Goal: Leave review/rating: Share an evaluation or opinion about a product, service, or content

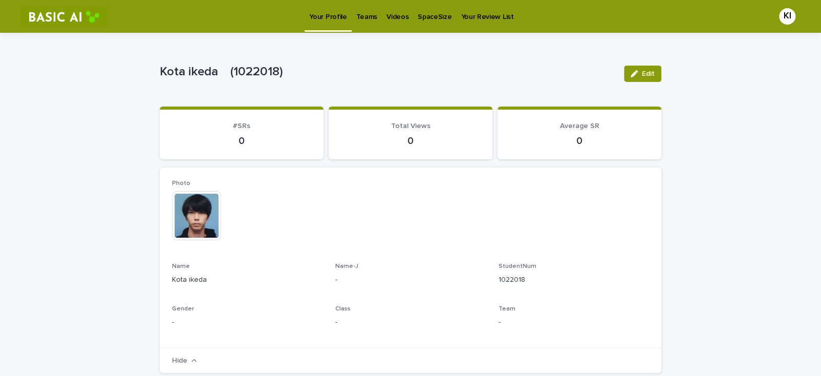
click at [360, 15] on p "Teams" at bounding box center [366, 11] width 21 height 22
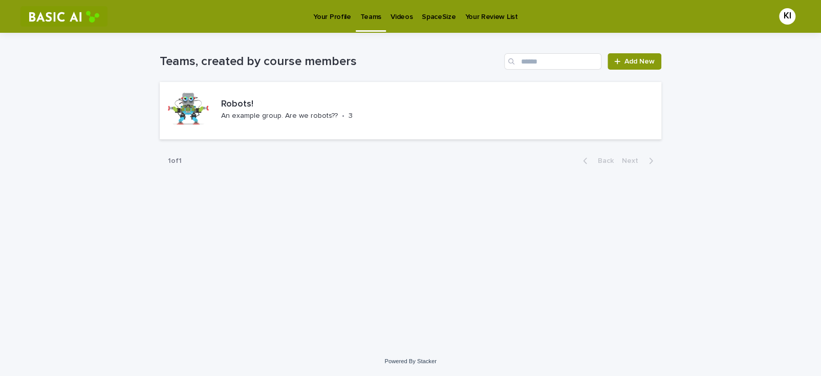
click at [403, 18] on p "Videos" at bounding box center [402, 11] width 22 height 22
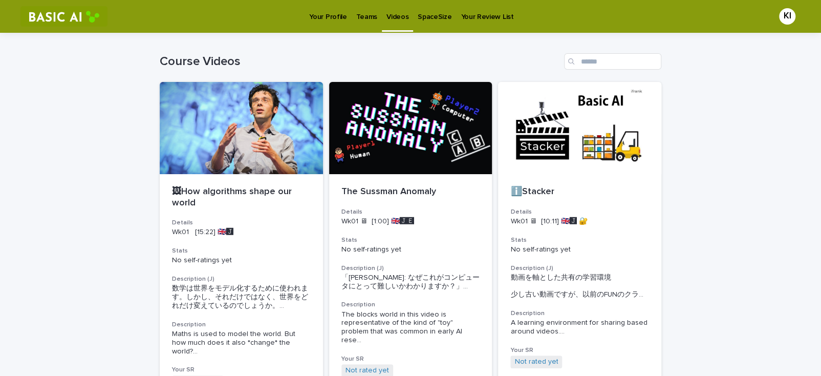
click at [331, 13] on p "Your Profile" at bounding box center [327, 11] width 37 height 22
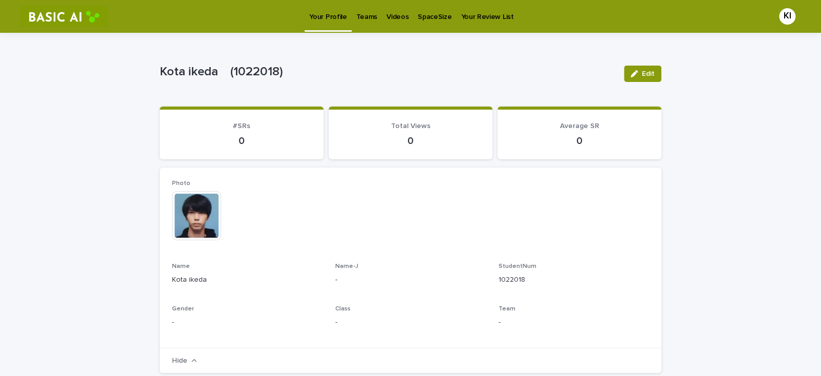
click at [389, 20] on p "Videos" at bounding box center [398, 11] width 22 height 22
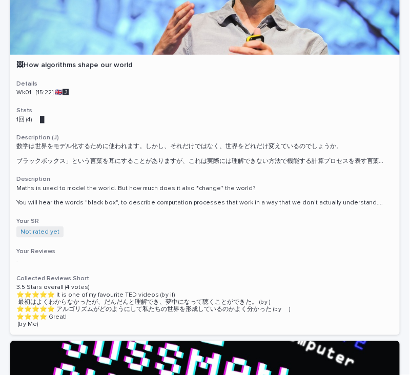
scroll to position [102, 0]
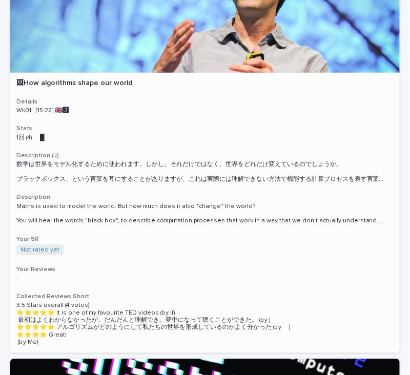
click at [181, 42] on div at bounding box center [204, 32] width 389 height 81
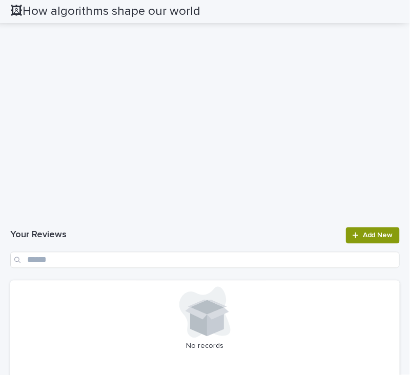
scroll to position [921, 0]
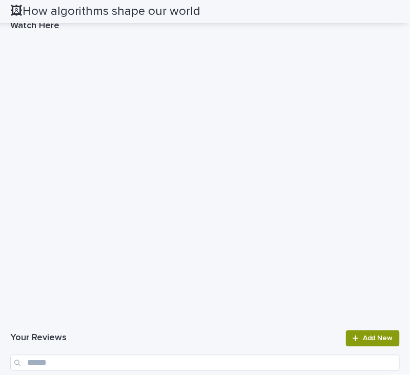
click at [195, 335] on h1 "Your Reviews" at bounding box center [174, 338] width 329 height 12
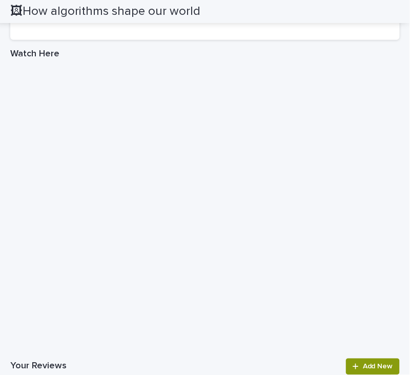
scroll to position [972, 0]
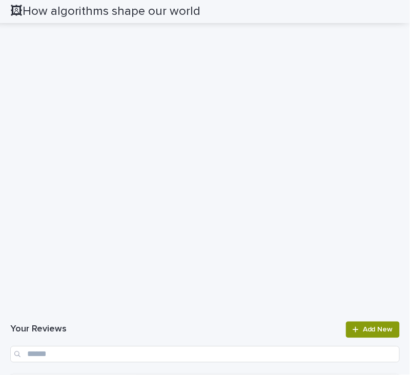
click at [239, 334] on h1 "Your Reviews" at bounding box center [174, 330] width 329 height 12
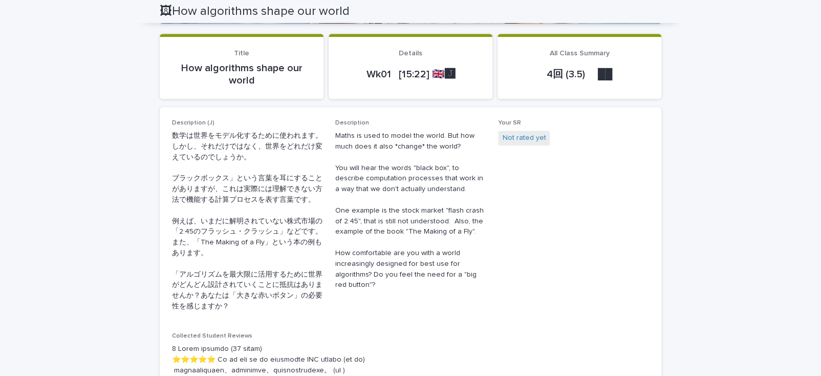
scroll to position [256, 0]
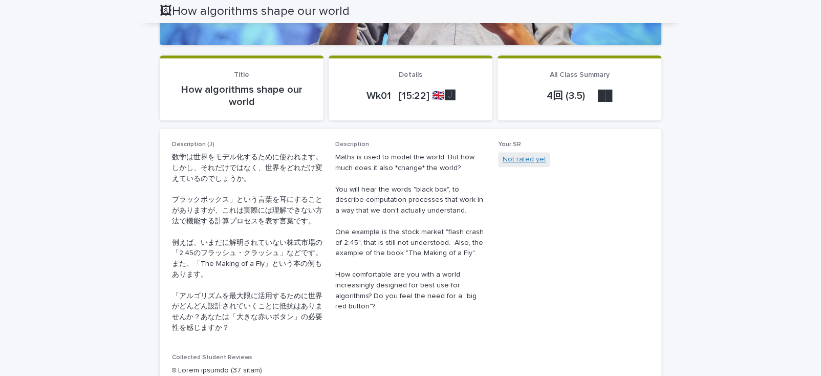
click at [513, 161] on link "Not rated yet" at bounding box center [524, 159] width 44 height 11
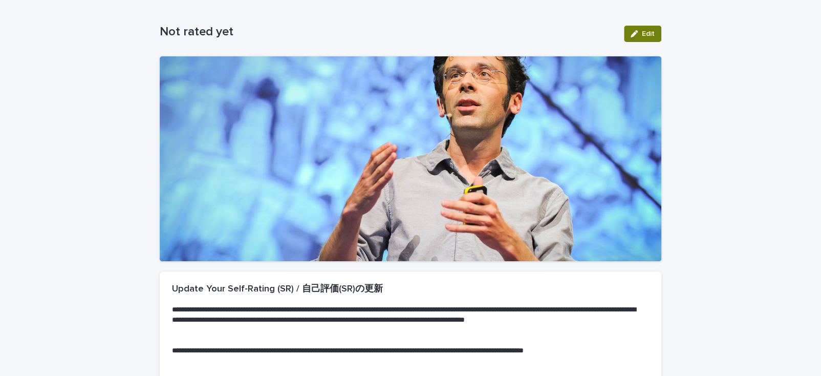
click at [634, 32] on icon "button" at bounding box center [634, 33] width 7 height 7
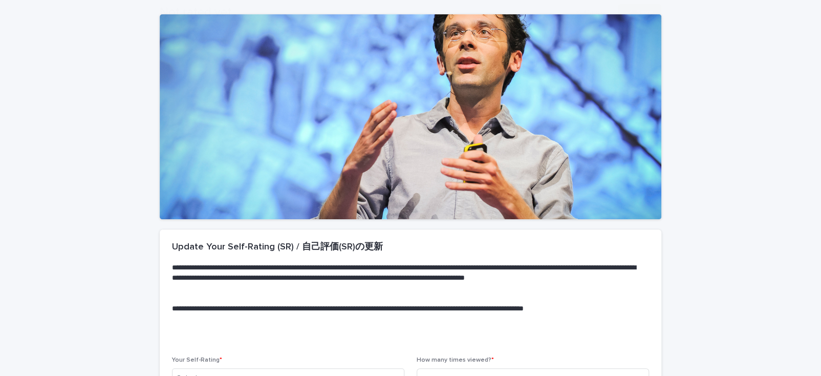
scroll to position [203, 0]
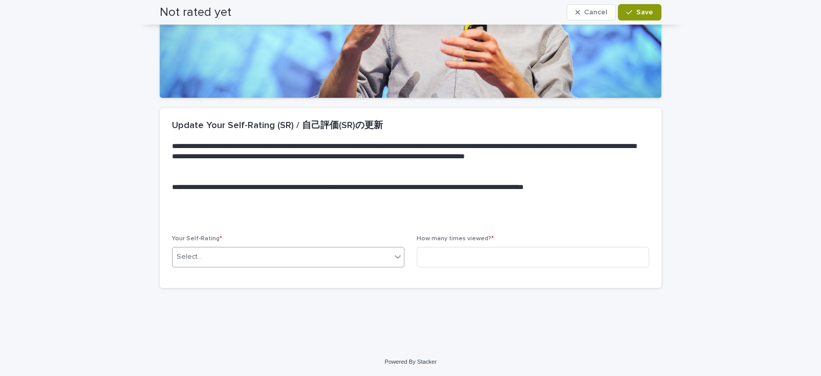
click at [263, 259] on div "Select..." at bounding box center [282, 256] width 219 height 17
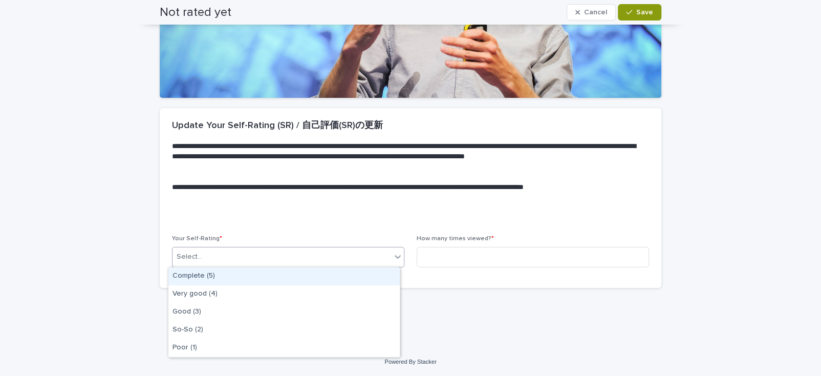
click at [251, 281] on div "Complete (5)" at bounding box center [283, 276] width 231 height 18
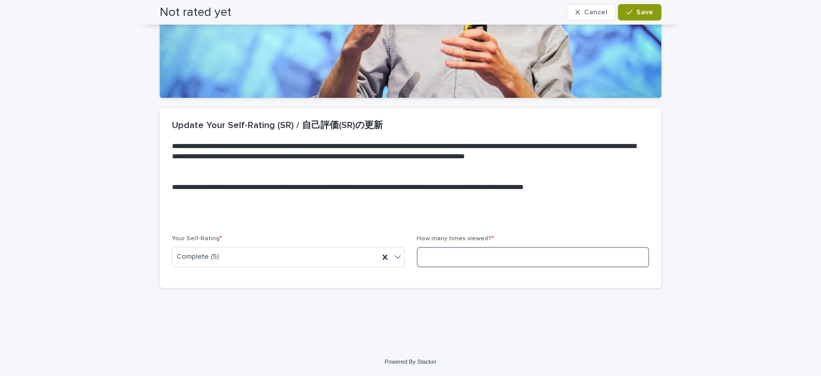
drag, startPoint x: 503, startPoint y: 247, endPoint x: 497, endPoint y: 253, distance: 9.1
click at [501, 247] on input at bounding box center [533, 257] width 232 height 20
type input "*"
click at [645, 6] on button "Save" at bounding box center [640, 12] width 44 height 16
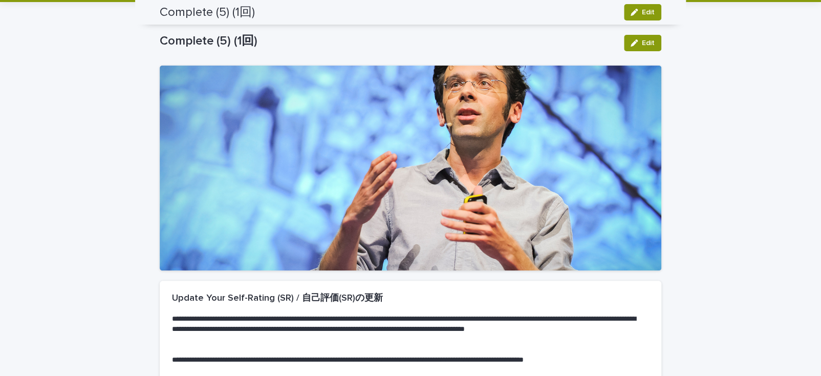
scroll to position [0, 0]
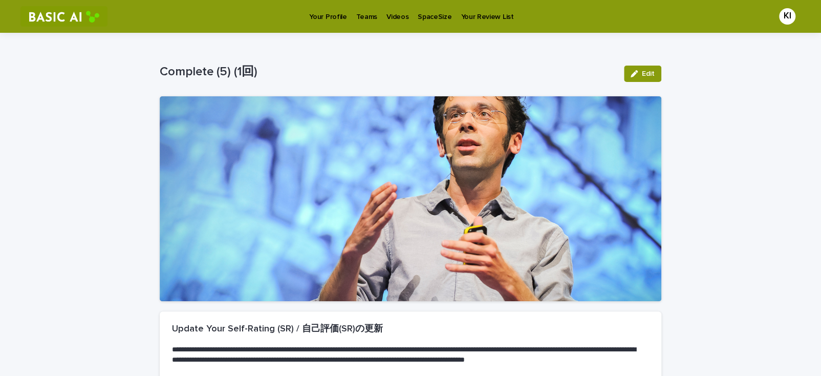
click at [394, 14] on p "Videos" at bounding box center [398, 11] width 22 height 22
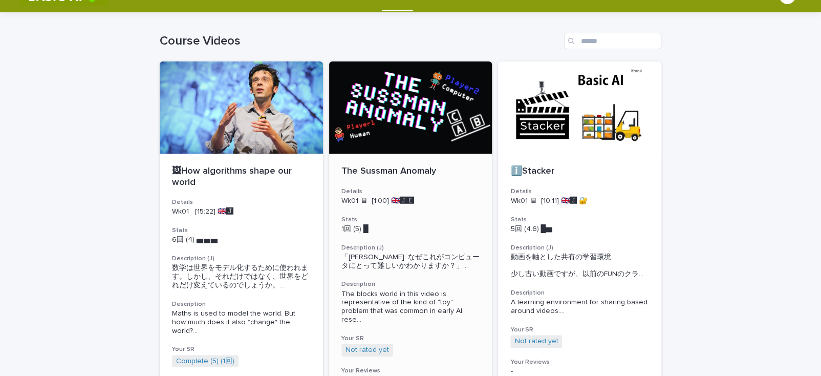
scroll to position [102, 0]
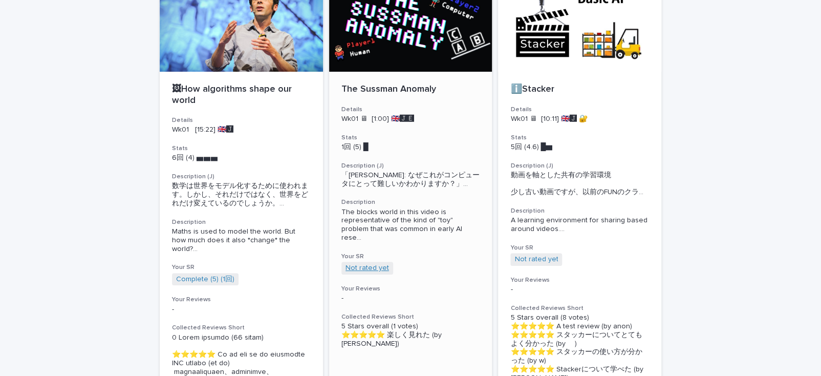
click at [363, 267] on link "Not rated yet" at bounding box center [368, 268] width 44 height 9
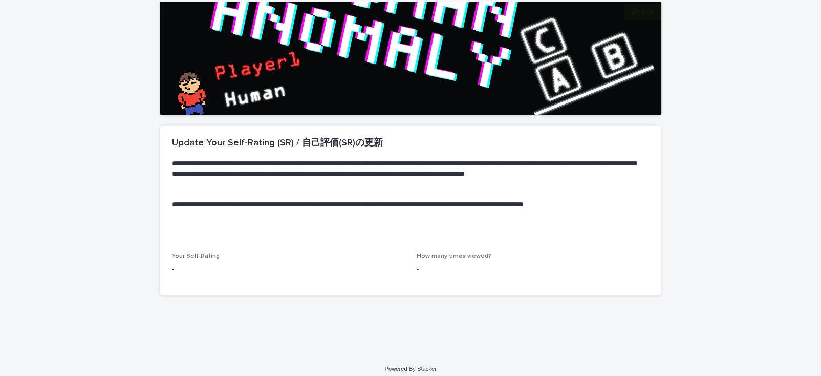
scroll to position [194, 0]
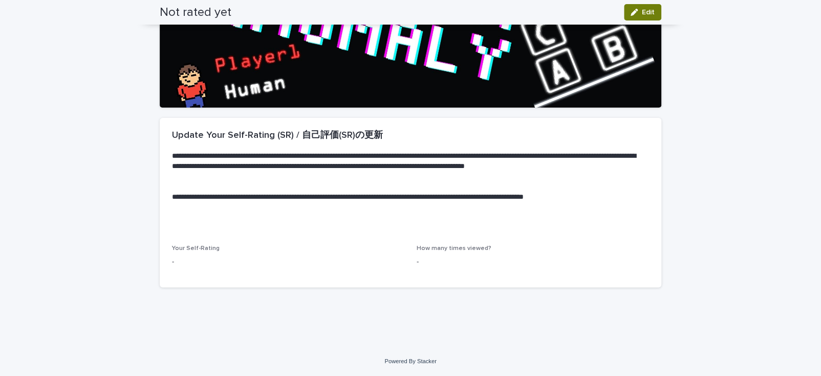
click at [625, 11] on button "Edit" at bounding box center [642, 12] width 37 height 16
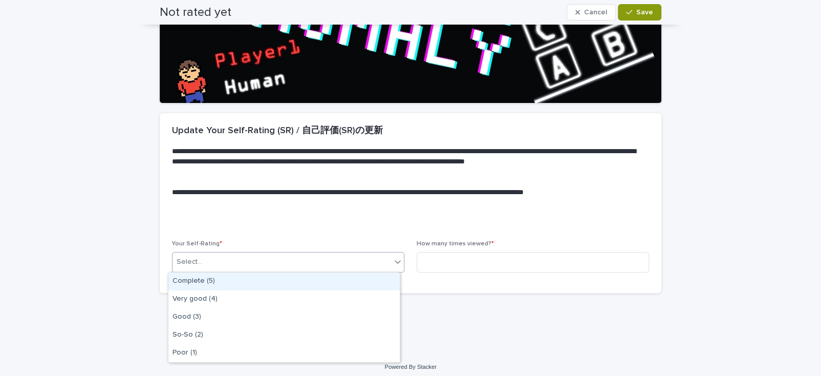
click at [298, 269] on div "Select..." at bounding box center [282, 261] width 219 height 17
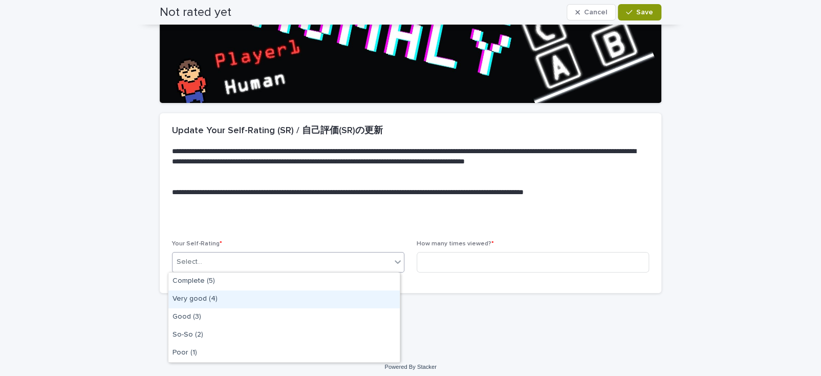
click at [226, 299] on div "Very good (4)" at bounding box center [283, 299] width 231 height 18
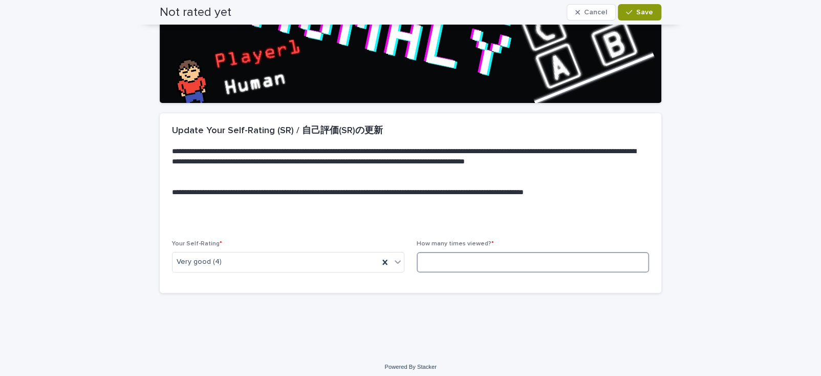
click at [458, 262] on input at bounding box center [533, 262] width 232 height 20
type input "*"
click at [636, 10] on span "Save" at bounding box center [644, 12] width 17 height 7
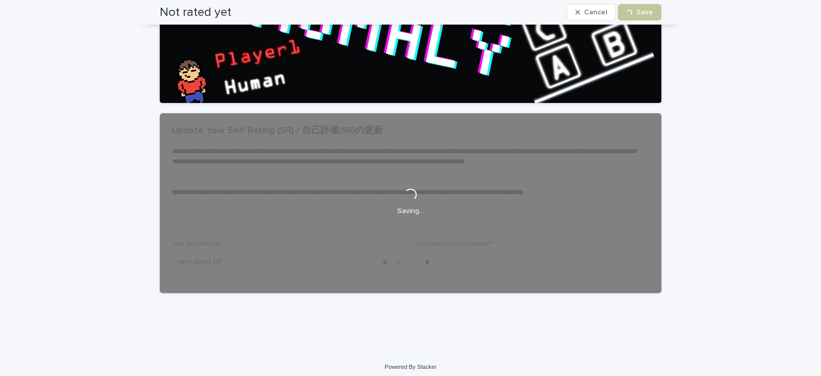
scroll to position [194, 0]
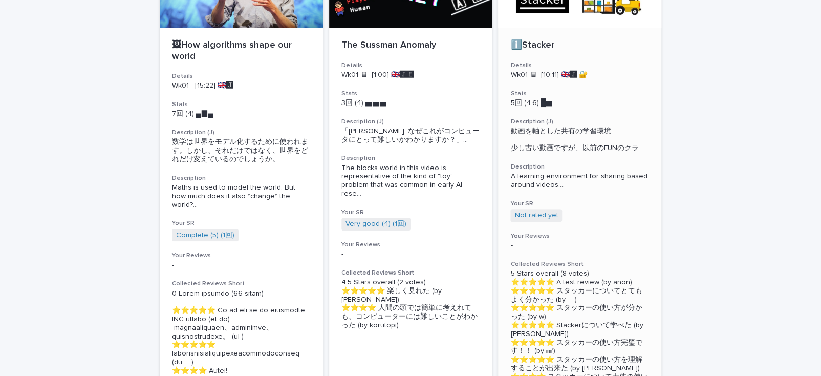
scroll to position [153, 0]
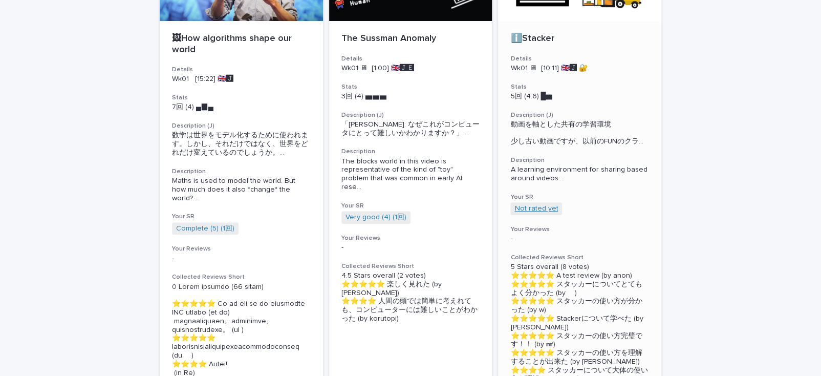
click at [538, 213] on link "Not rated yet" at bounding box center [537, 208] width 44 height 9
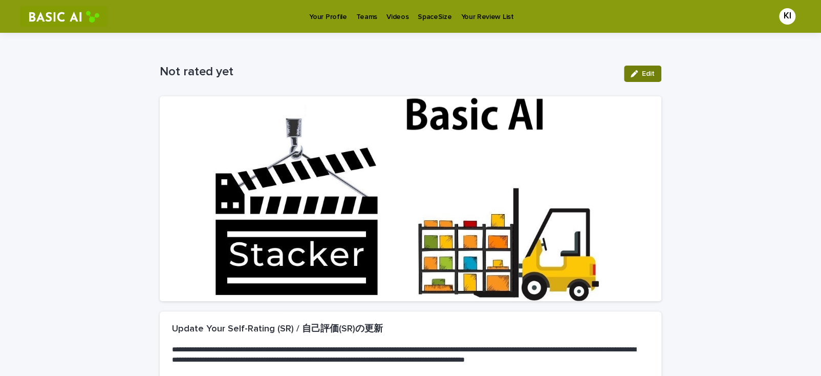
click at [642, 73] on span "Edit" at bounding box center [648, 73] width 13 height 7
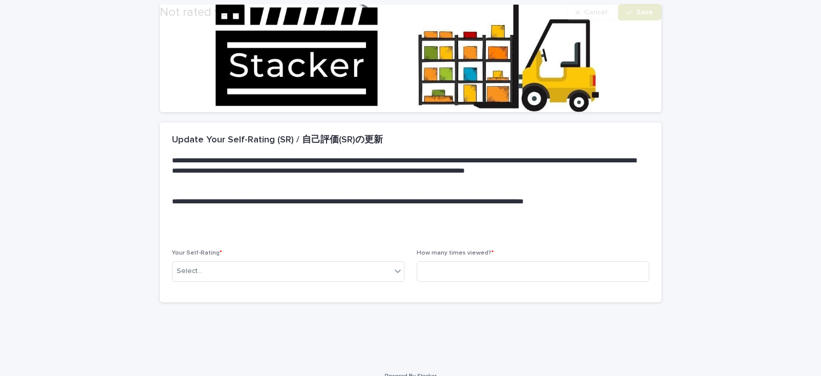
scroll to position [203, 0]
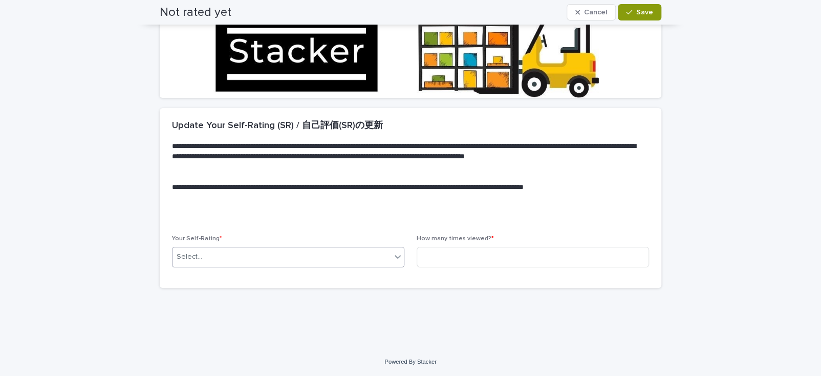
click at [273, 248] on div "Select..." at bounding box center [288, 257] width 232 height 20
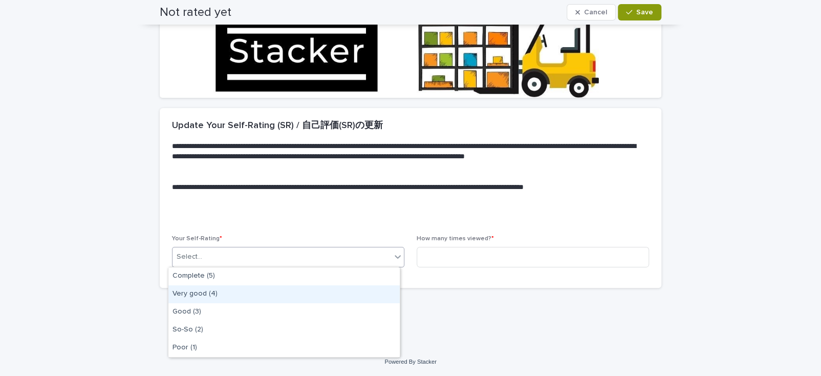
click at [246, 295] on div "Very good (4)" at bounding box center [283, 294] width 231 height 18
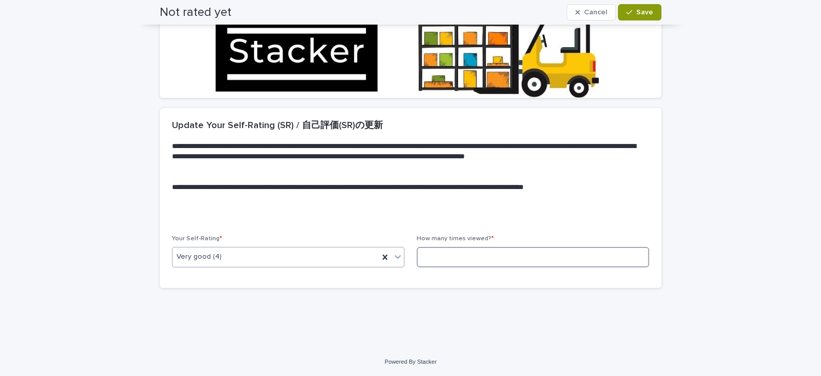
click at [458, 254] on input at bounding box center [533, 257] width 232 height 20
type input "*"
click at [636, 14] on span "Save" at bounding box center [644, 12] width 17 height 7
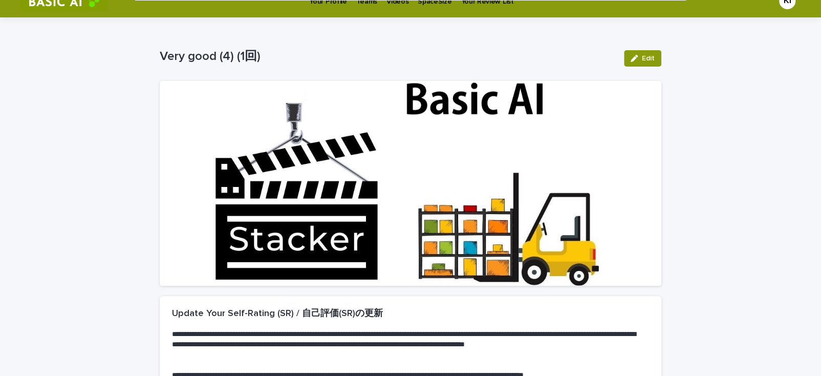
scroll to position [0, 0]
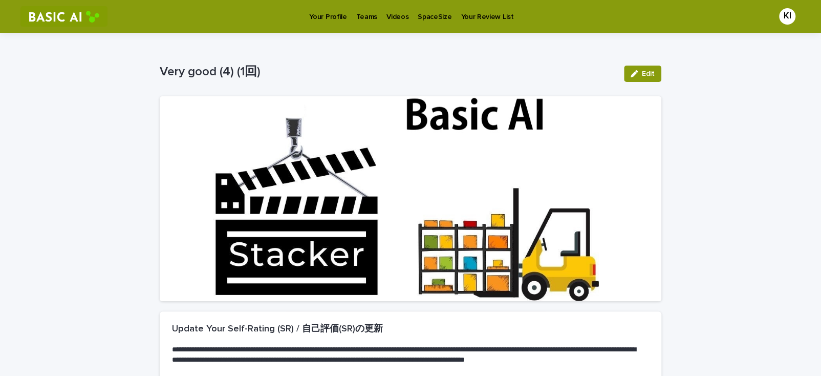
click at [326, 16] on p "Your Profile" at bounding box center [327, 11] width 37 height 22
